Goal: Task Accomplishment & Management: Manage account settings

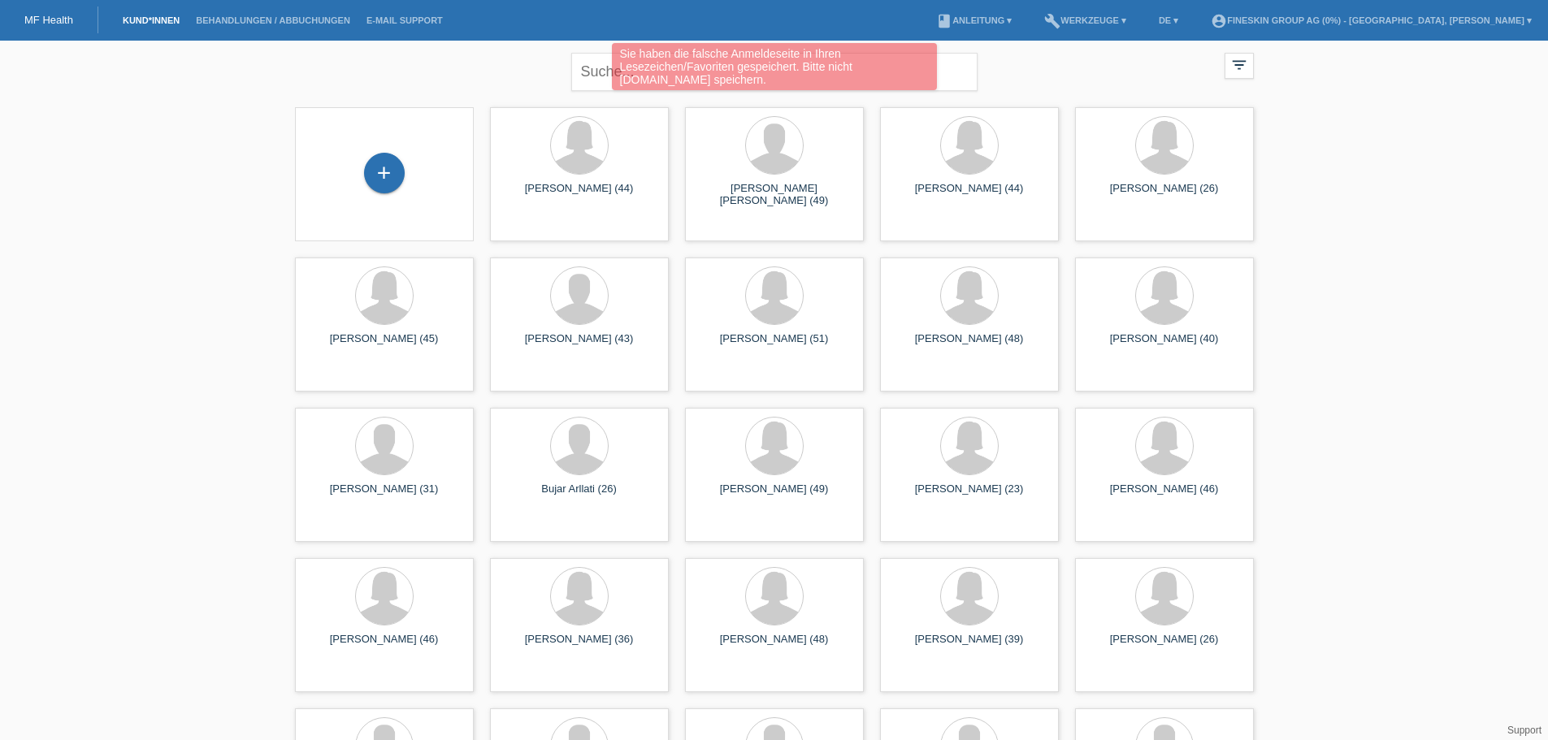
click at [890, 71] on div "Sie haben die falsche Anmeldeseite in Ihren Lesezeichen/Favoriten gespeichert. …" at bounding box center [774, 66] width 325 height 47
click at [654, 71] on div "Sie haben die falsche Anmeldeseite in Ihren Lesezeichen/Favoriten gespeichert. …" at bounding box center [774, 66] width 325 height 47
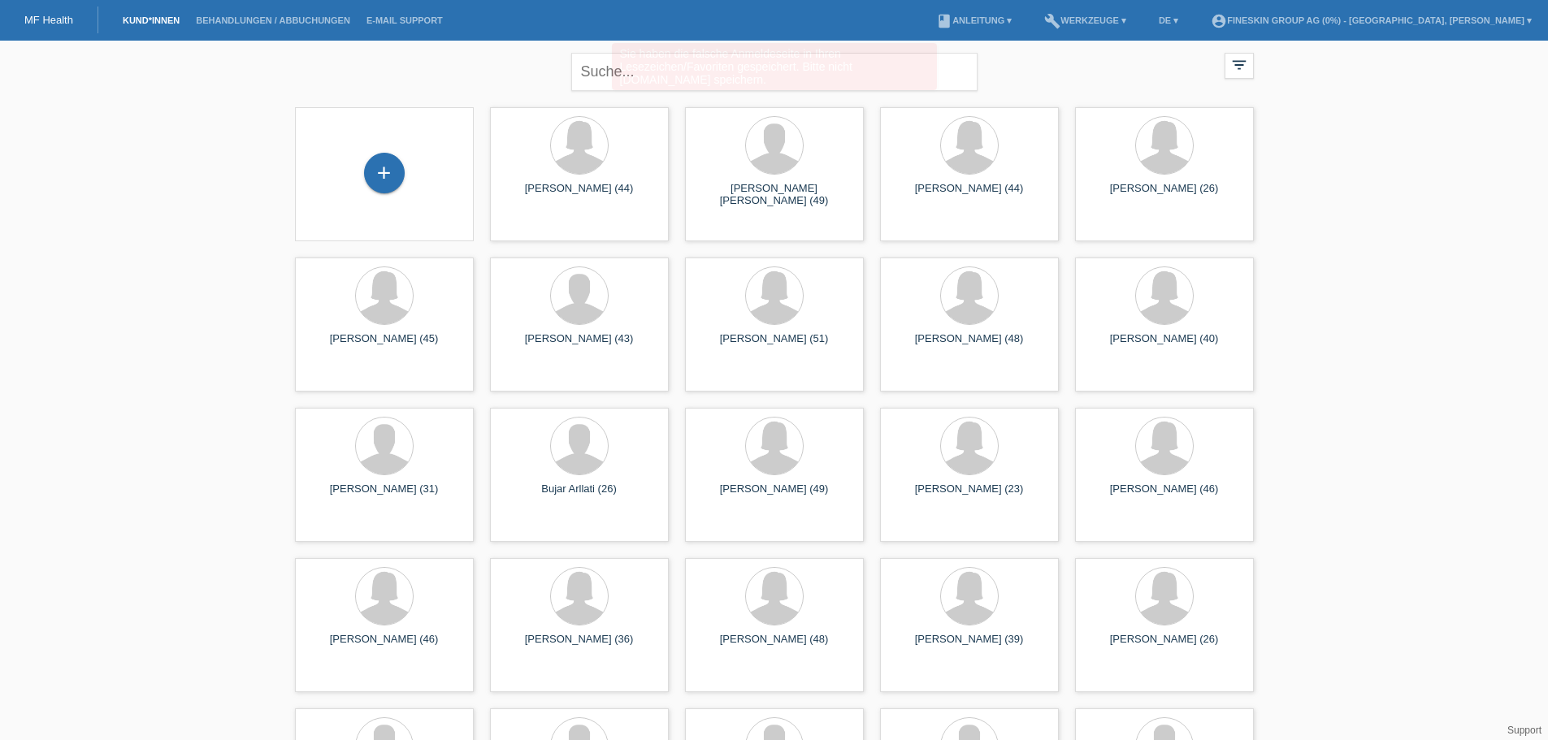
click at [656, 71] on input "text" at bounding box center [774, 72] width 406 height 38
type input "metzger"
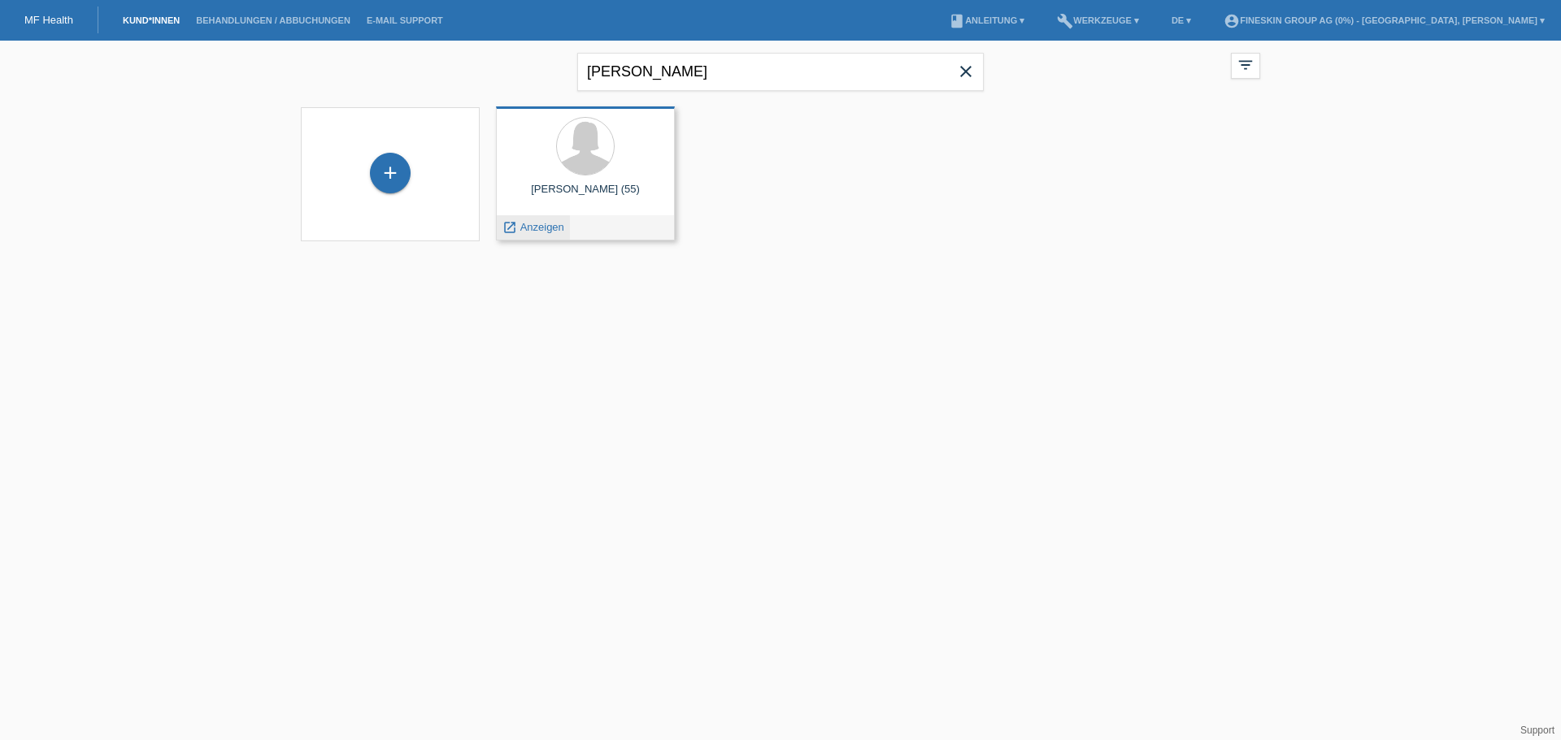
click at [545, 228] on span "Anzeigen" at bounding box center [542, 227] width 44 height 12
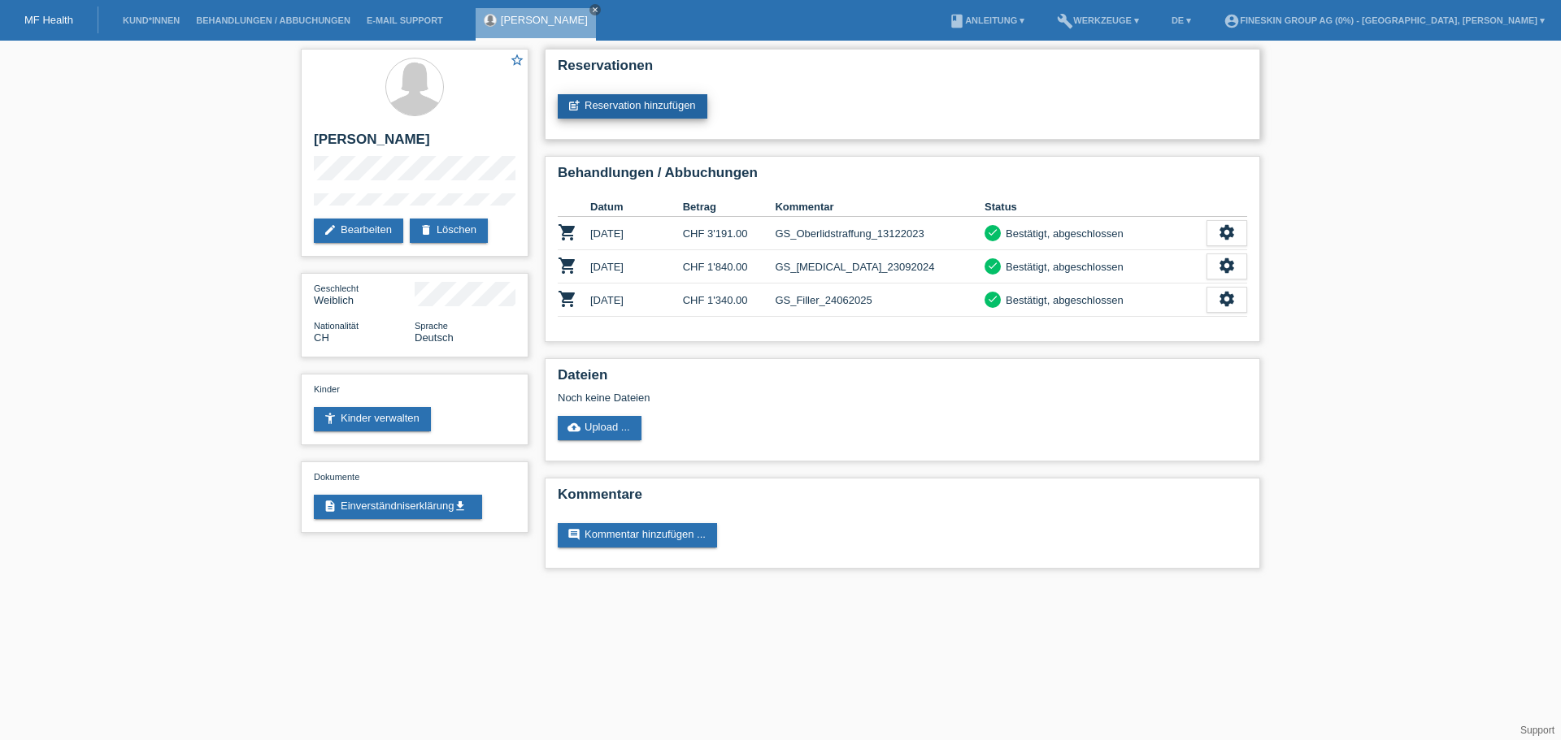
click at [648, 106] on link "post_add Reservation hinzufügen" at bounding box center [633, 106] width 150 height 24
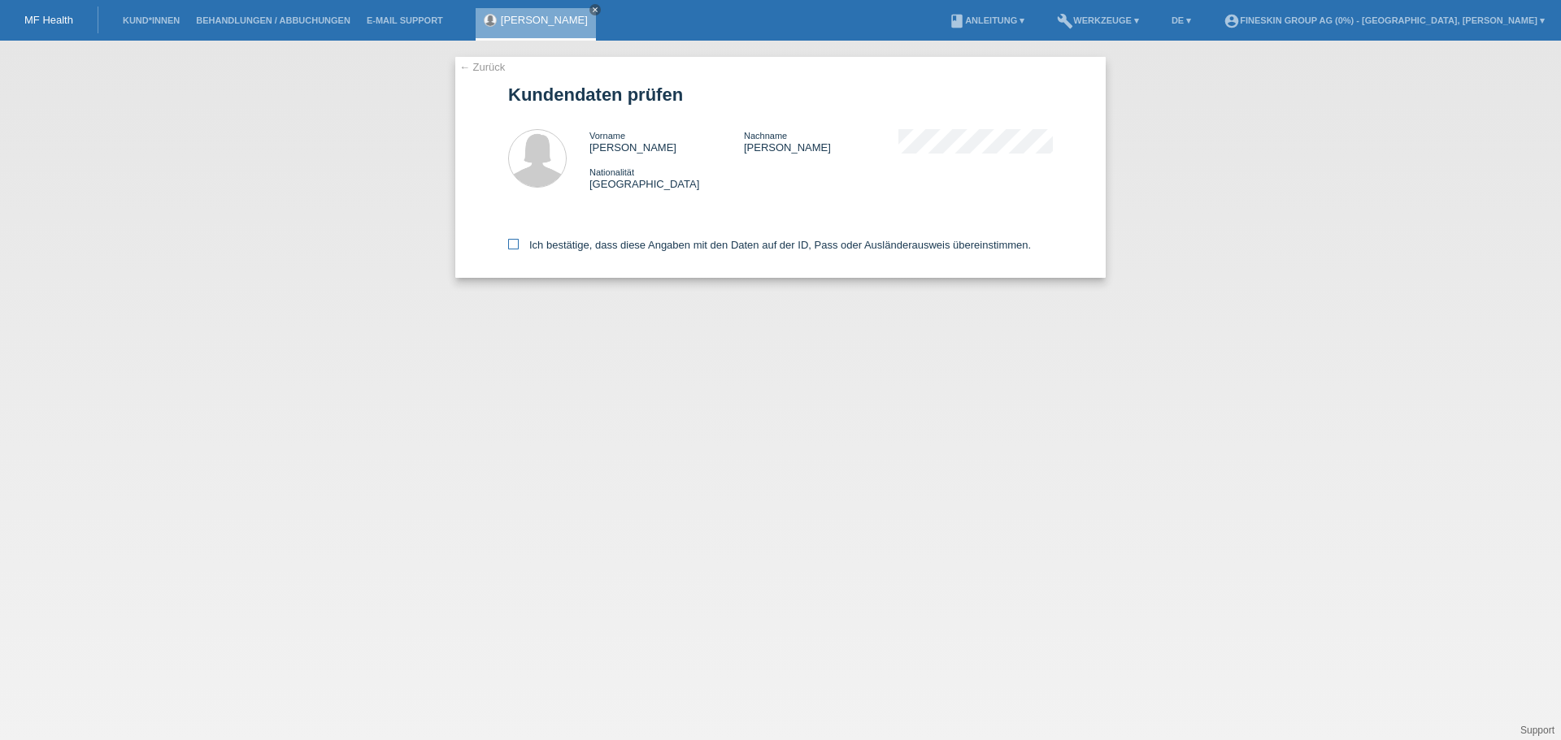
click at [615, 242] on label "Ich bestätige, dass diese Angaben mit den Daten auf der ID, Pass oder Ausländer…" at bounding box center [769, 245] width 523 height 12
click at [519, 242] on input "Ich bestätige, dass diese Angaben mit den Daten auf der ID, Pass oder Ausländer…" at bounding box center [513, 244] width 11 height 11
checkbox input "true"
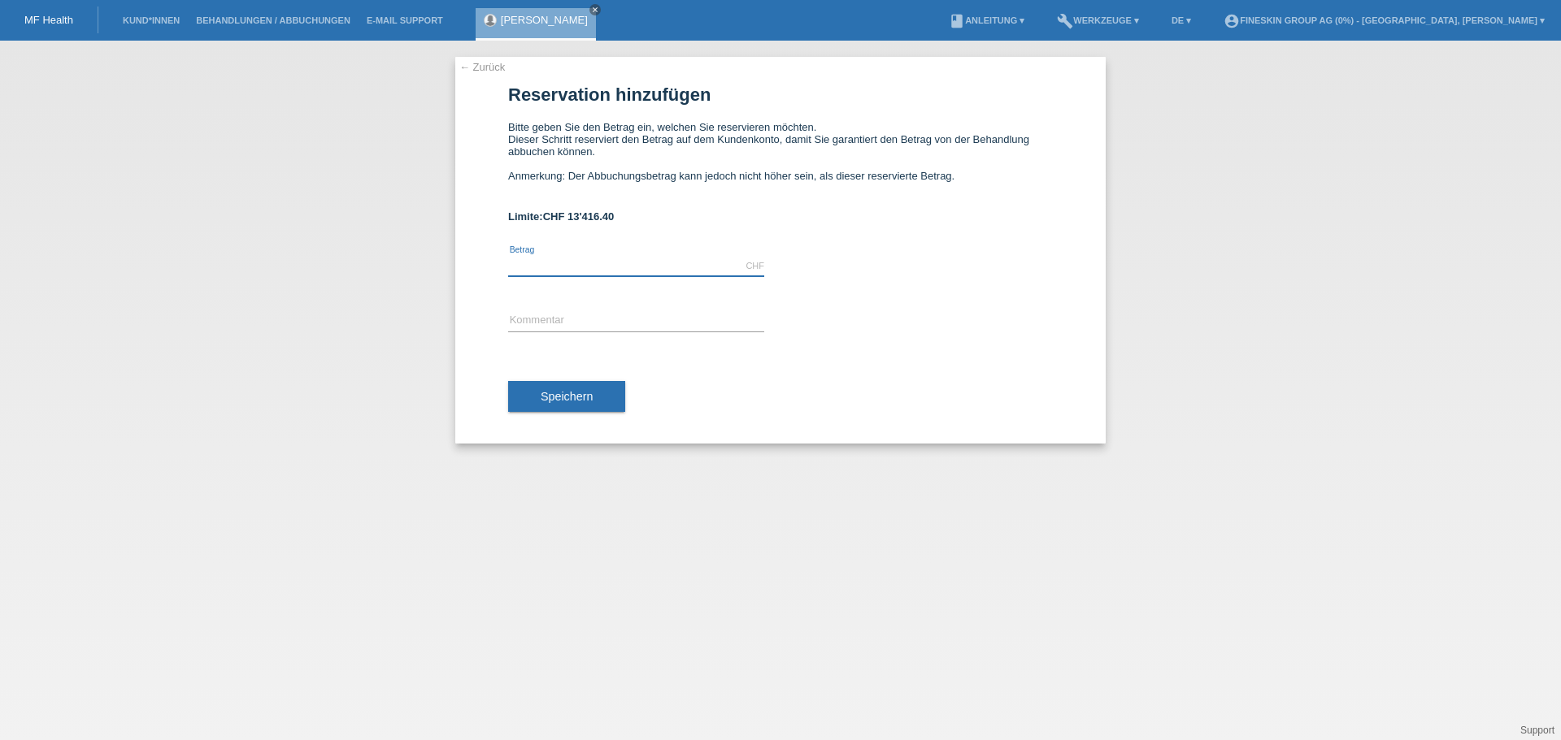
click at [678, 262] on input "text" at bounding box center [636, 266] width 256 height 20
type input "4890.00"
click at [643, 319] on input "text" at bounding box center [636, 321] width 256 height 20
type input "GS_Unterlidstraffung_25092025"
click at [610, 393] on button "Speichern" at bounding box center [566, 396] width 117 height 31
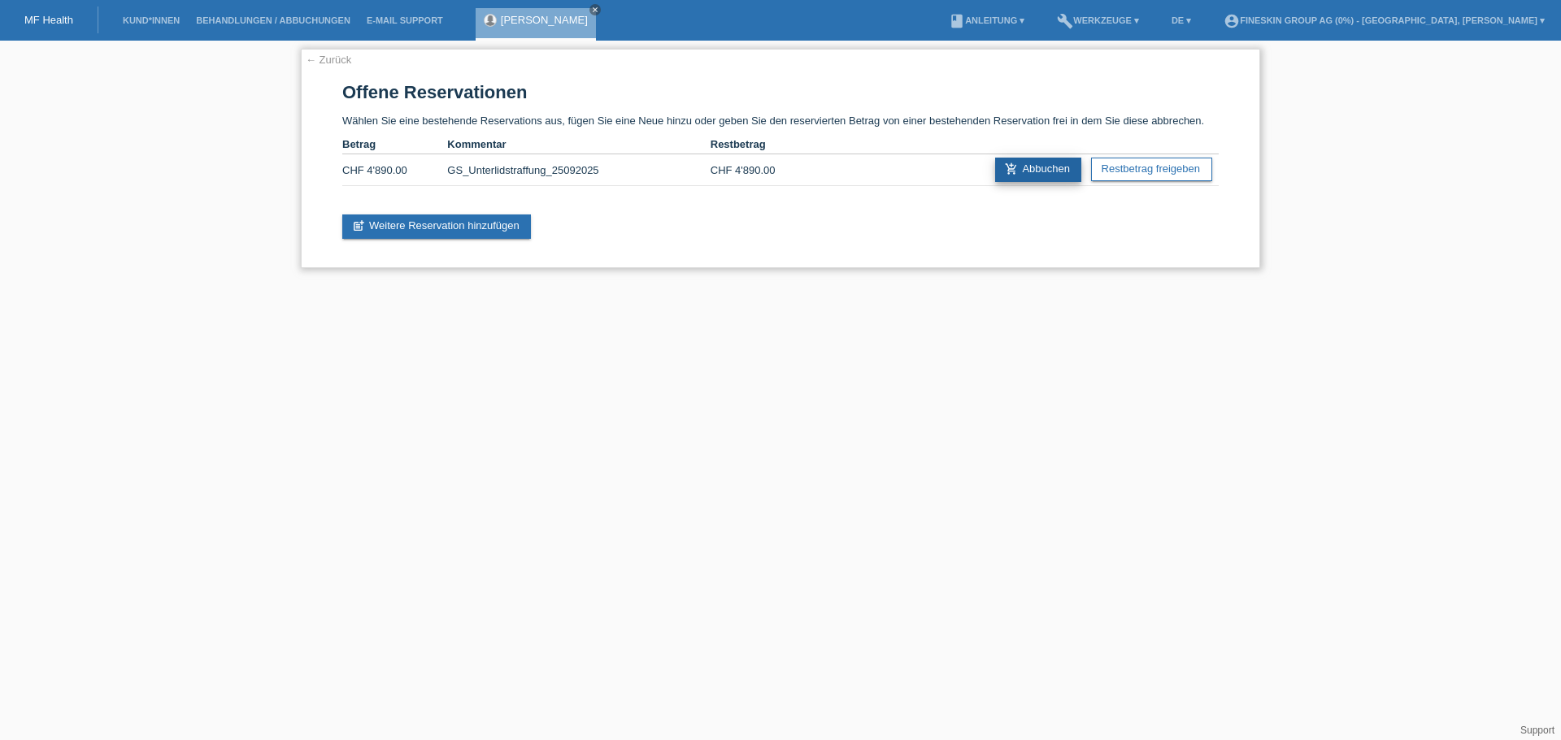
click at [1014, 172] on icon "add_shopping_cart" at bounding box center [1011, 169] width 13 height 13
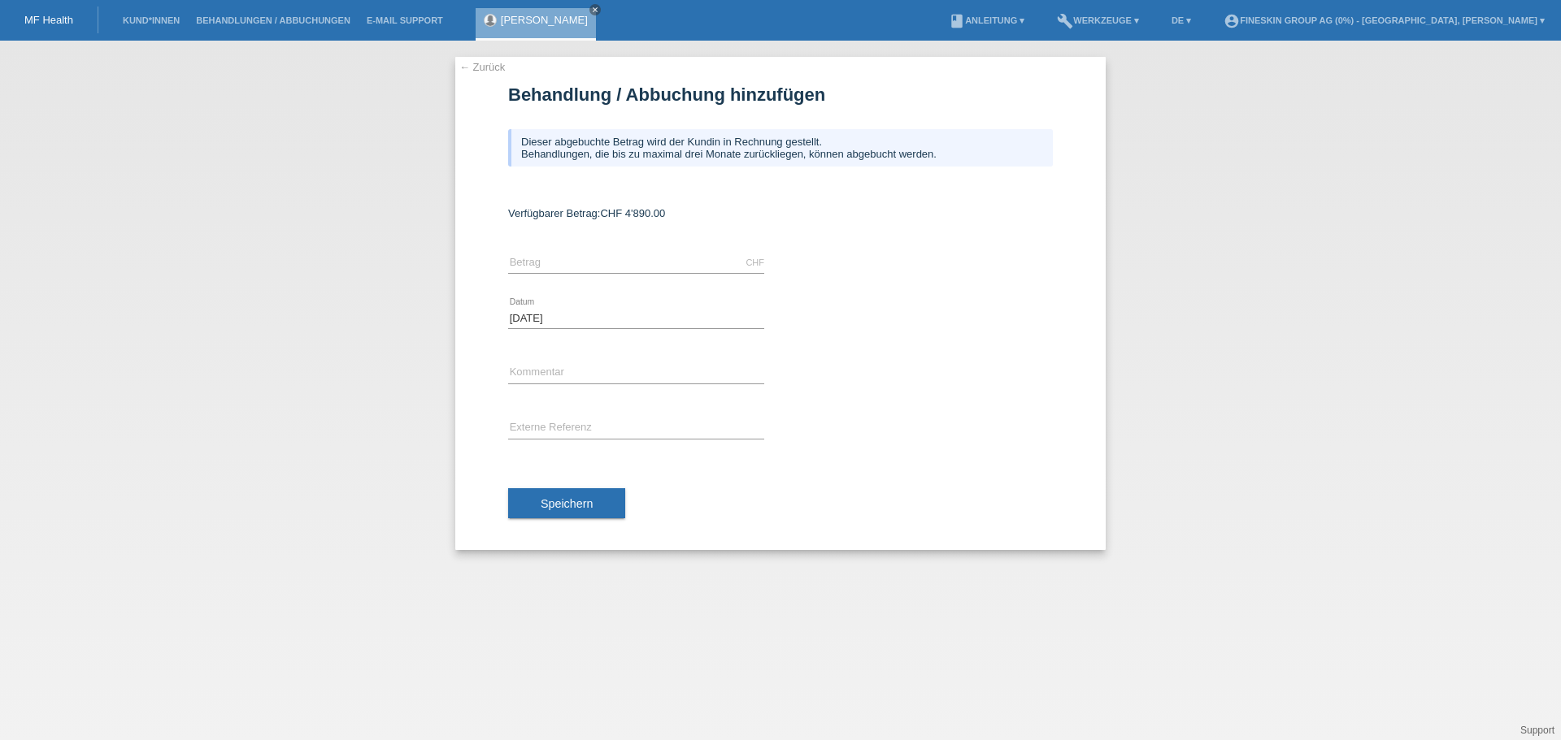
click at [597, 250] on div "CHF error Betrag" at bounding box center [636, 263] width 256 height 55
click at [596, 257] on input "text" at bounding box center [636, 263] width 256 height 20
type input "4890.00"
click at [606, 369] on input "text" at bounding box center [636, 373] width 256 height 20
type input "GS_Unterlidstraffung_25092025"
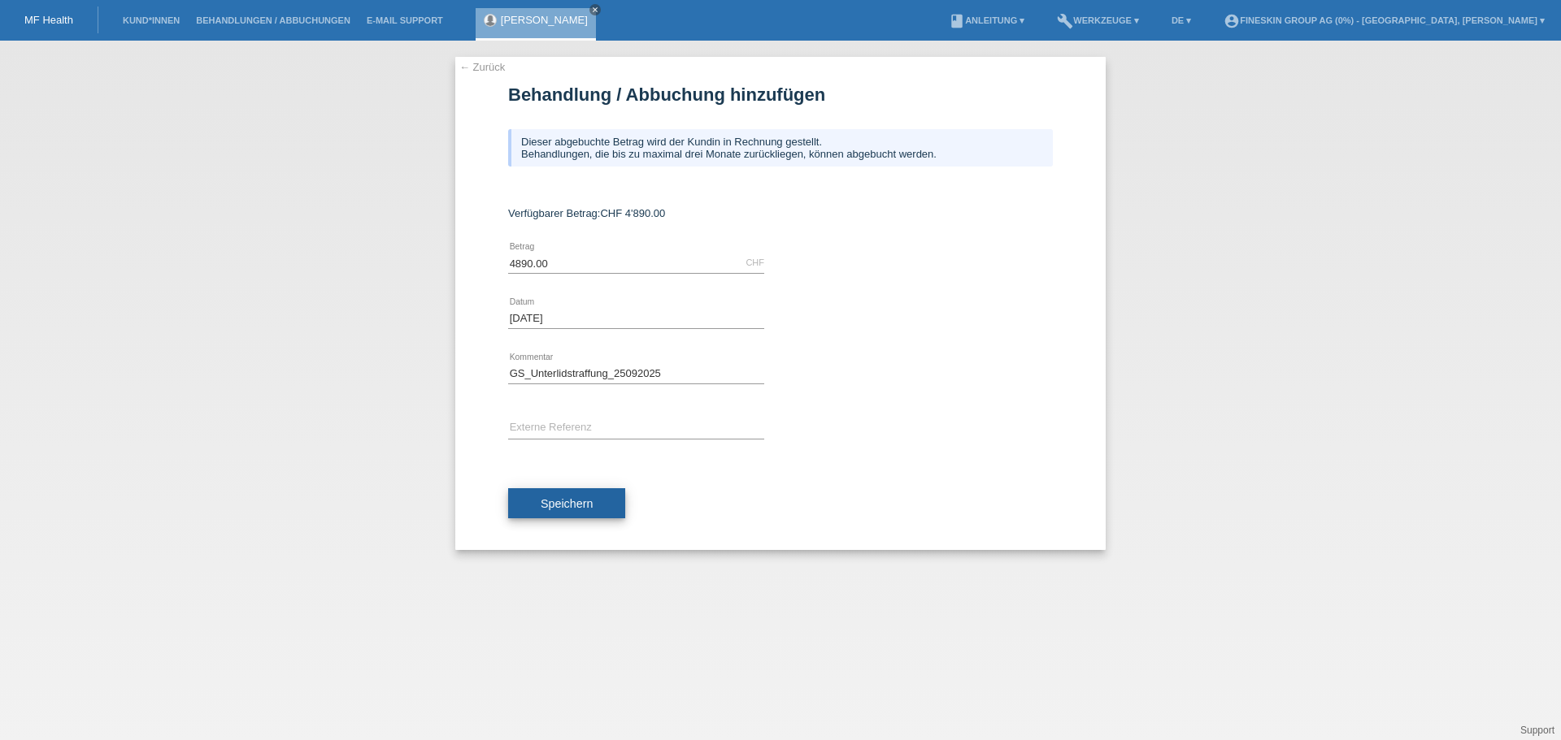
click at [589, 501] on span "Speichern" at bounding box center [567, 503] width 52 height 13
